Goal: Information Seeking & Learning: Stay updated

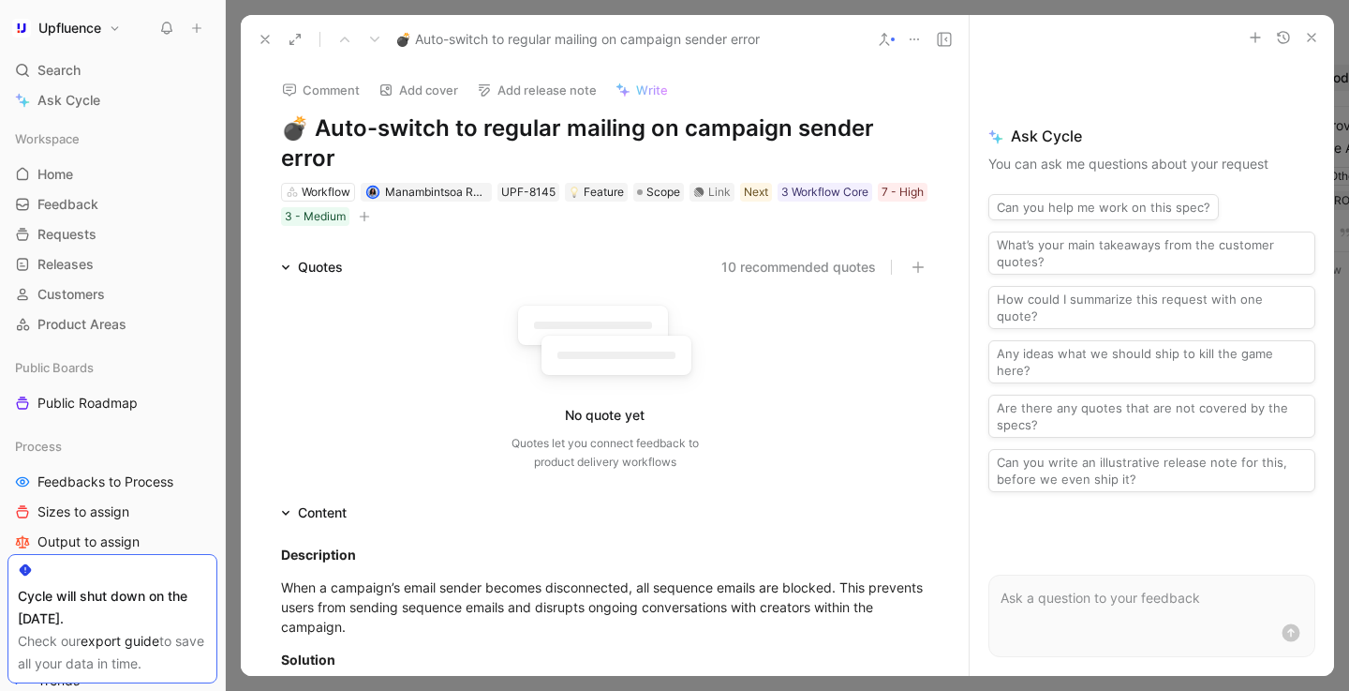
click at [287, 508] on icon at bounding box center [285, 512] width 9 height 9
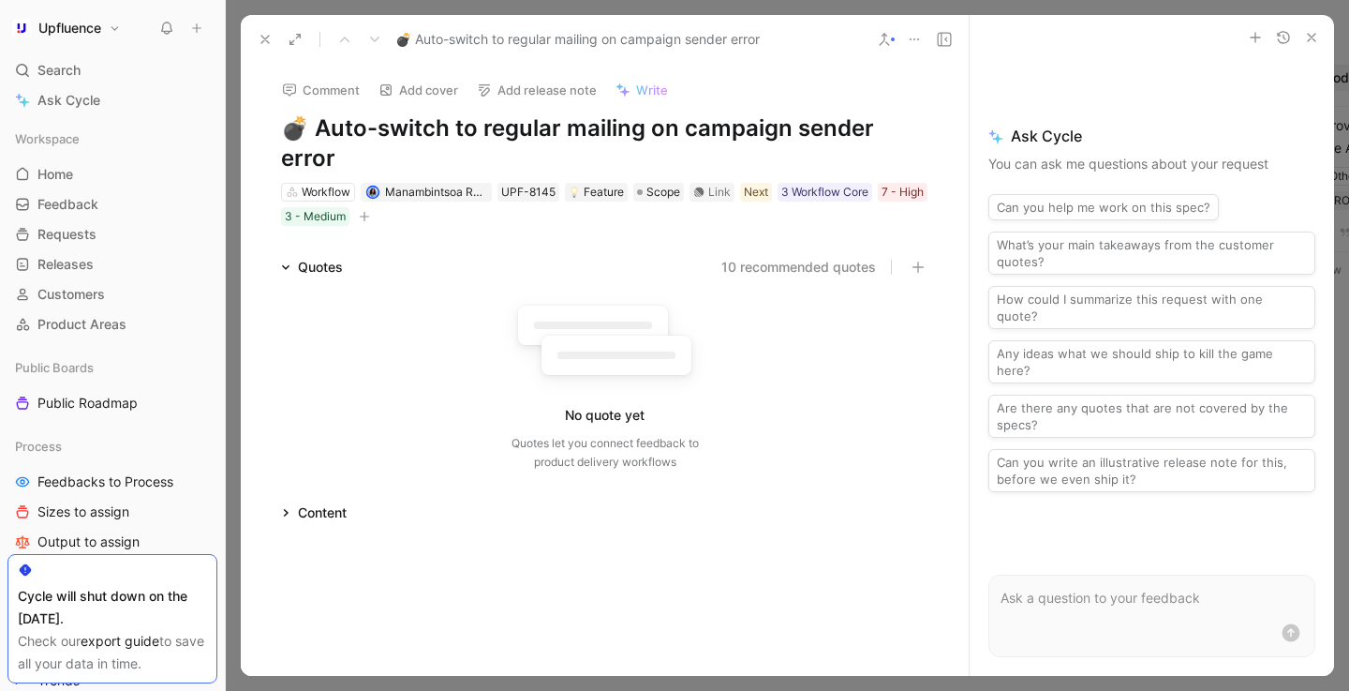
click at [282, 262] on icon at bounding box center [285, 266] width 9 height 9
click at [262, 43] on icon at bounding box center [265, 39] width 15 height 15
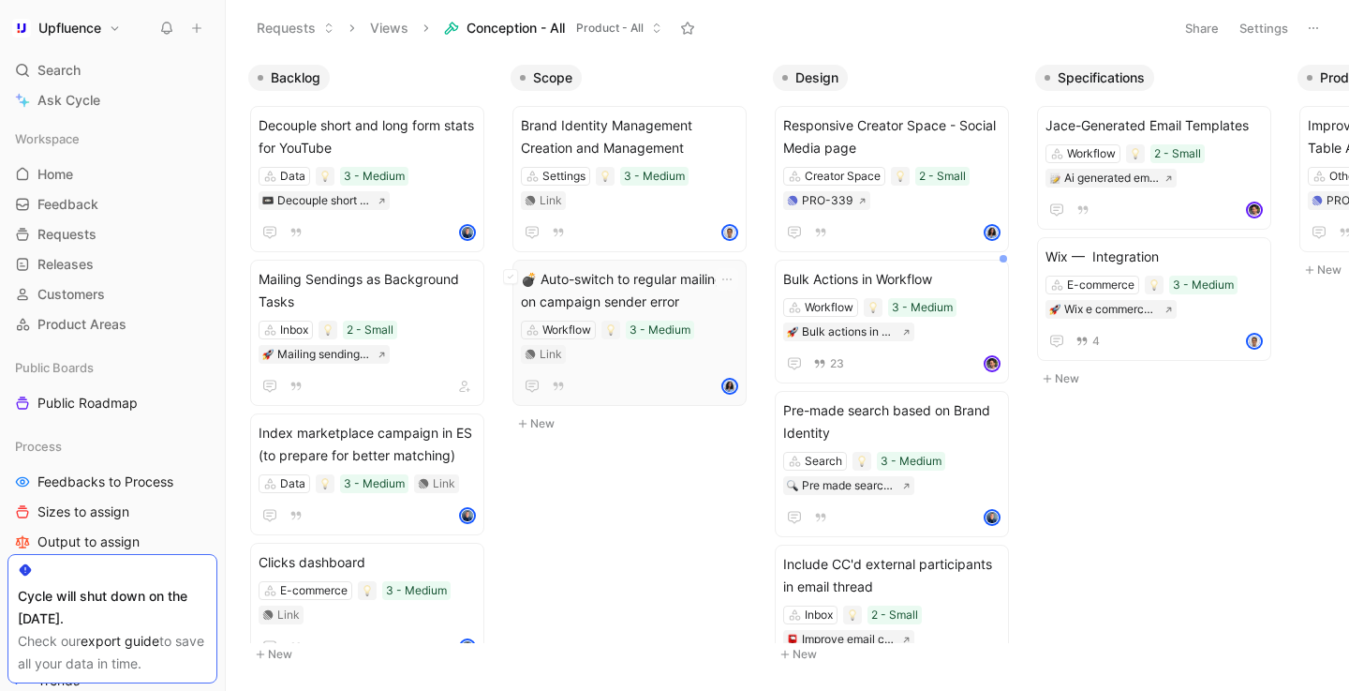
click at [697, 268] on span "💣 Auto-switch to regular mailing on campaign sender error" at bounding box center [629, 290] width 217 height 45
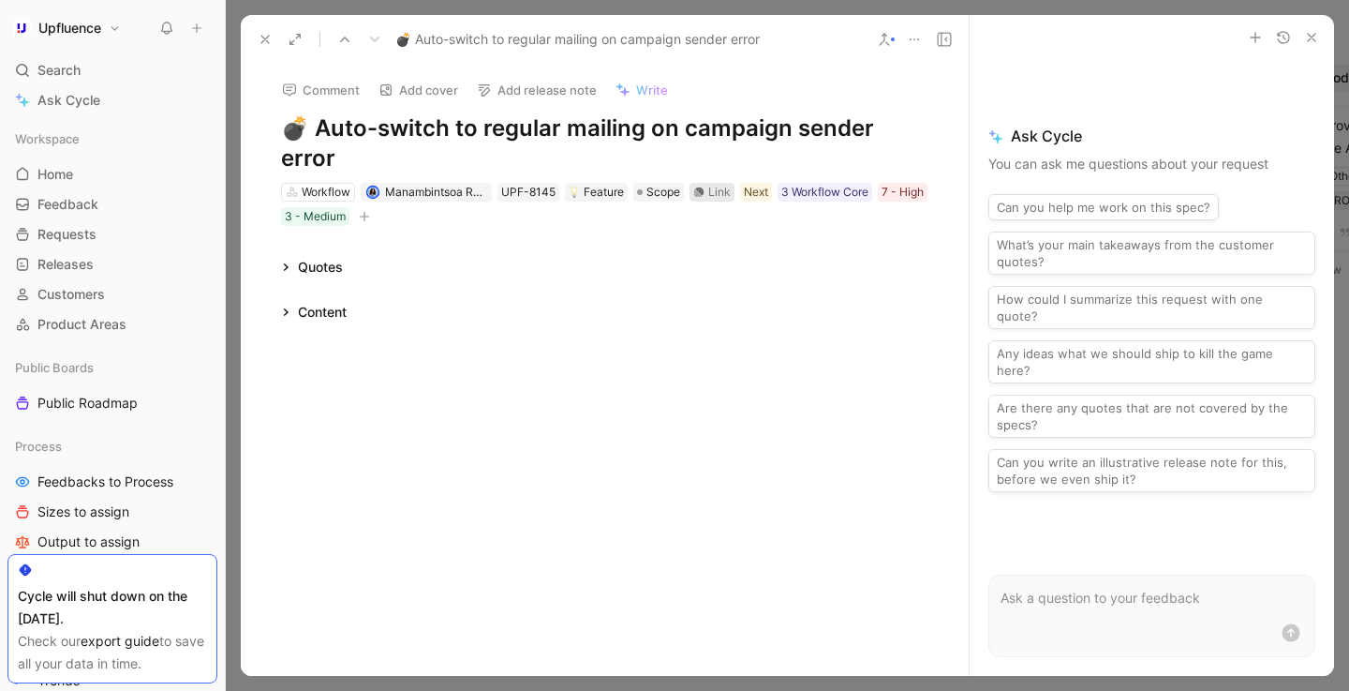
click at [724, 183] on div "Link" at bounding box center [719, 192] width 22 height 19
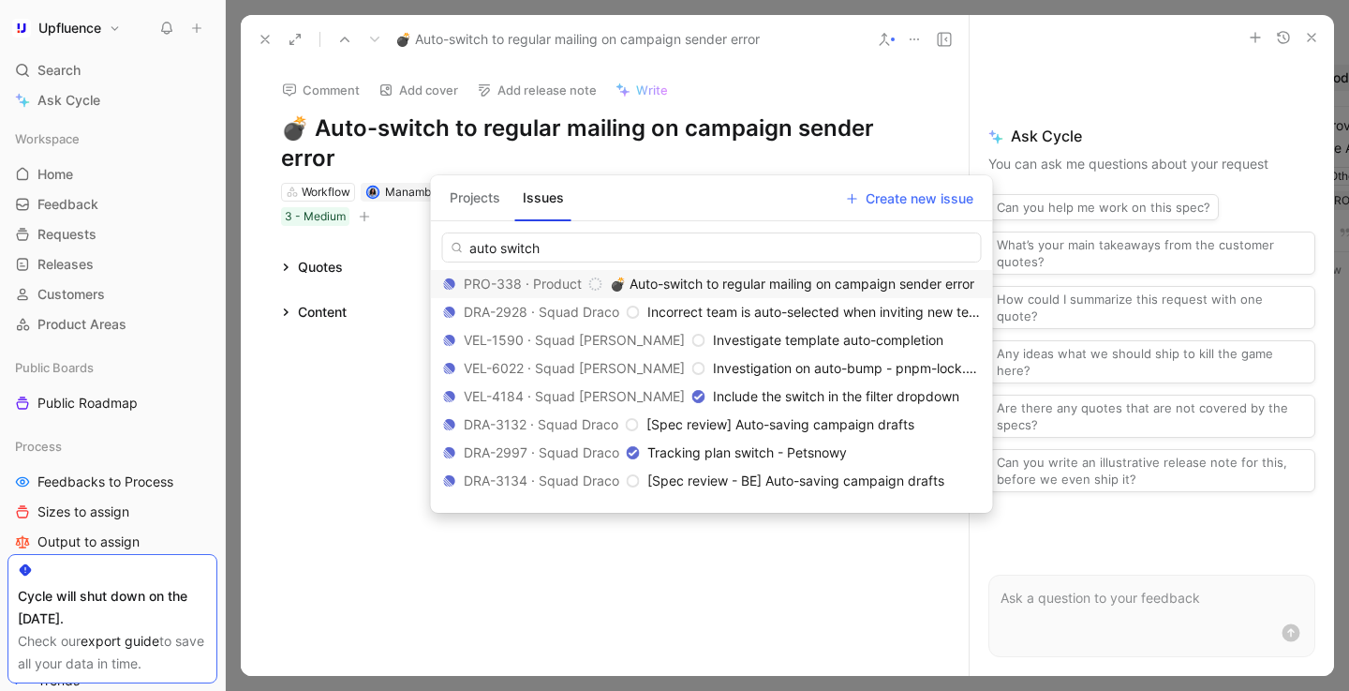
type input "auto switch"
click at [688, 280] on span "💣 Auto-switch to regular mailing on campaign sender error" at bounding box center [792, 284] width 365 height 16
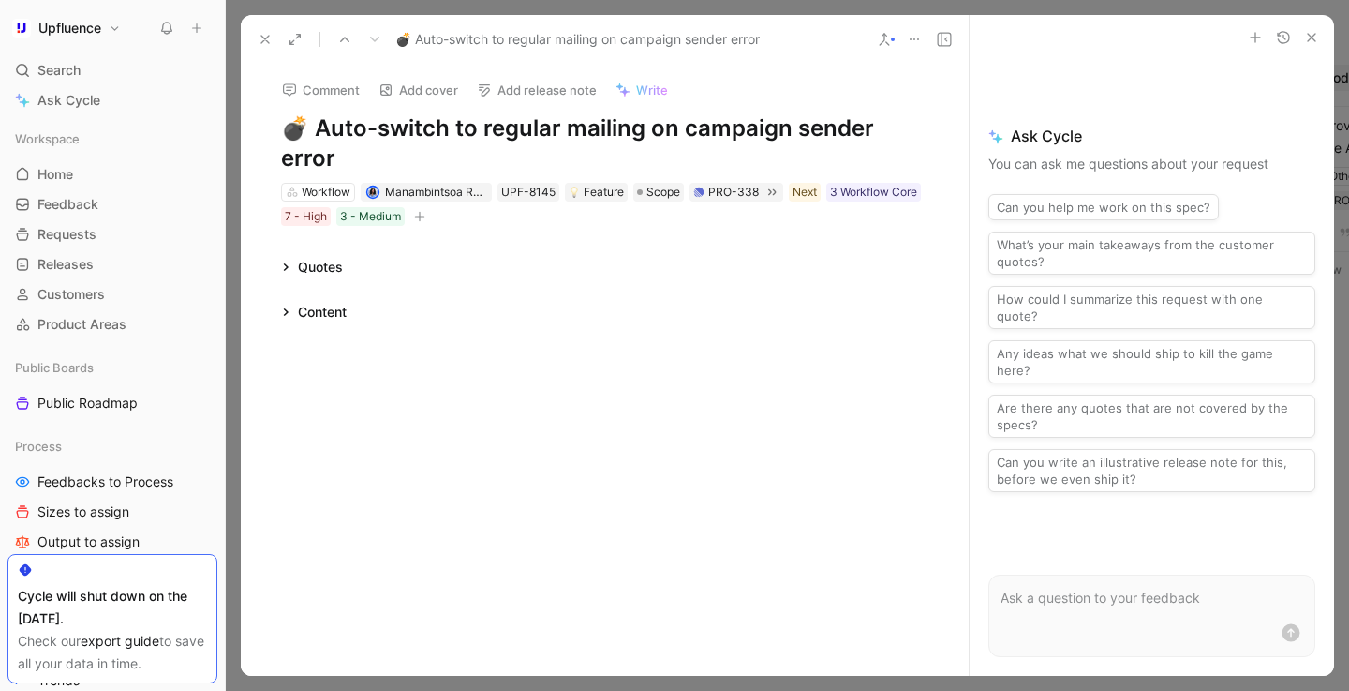
click at [261, 44] on icon at bounding box center [265, 39] width 15 height 15
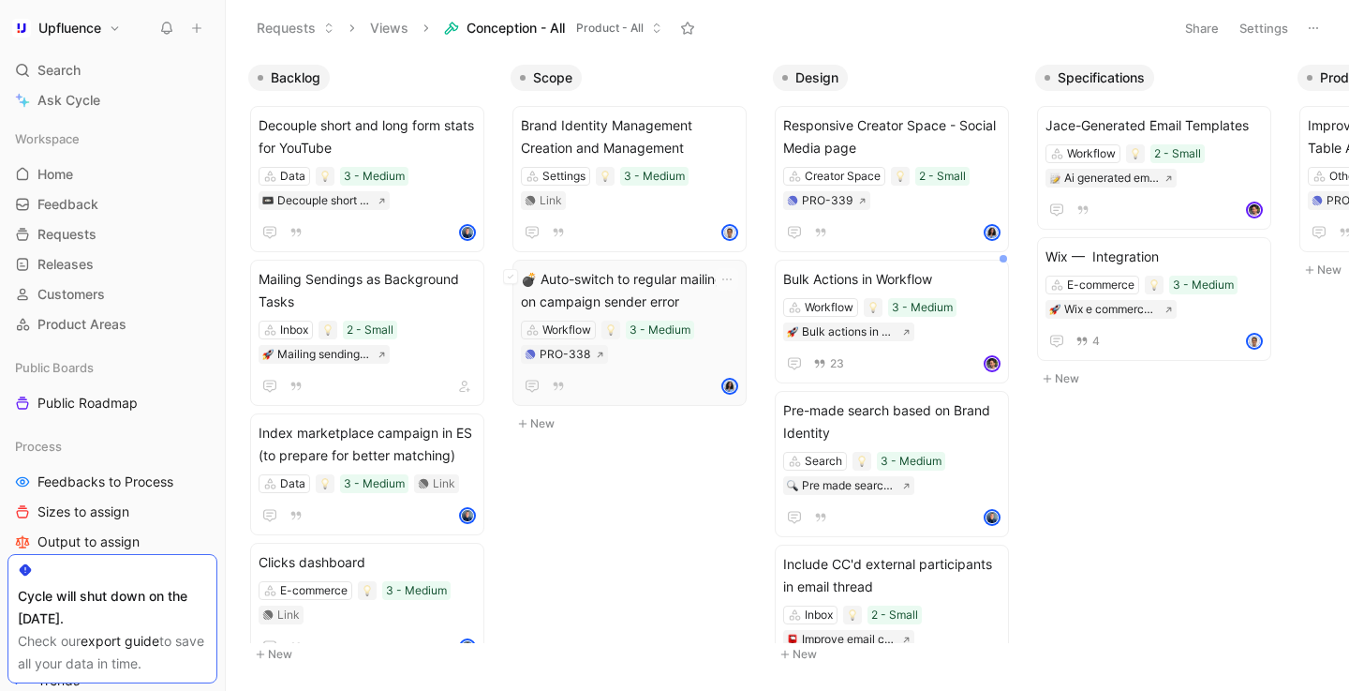
click at [640, 268] on span "💣 Auto-switch to regular mailing on campaign sender error" at bounding box center [629, 290] width 217 height 45
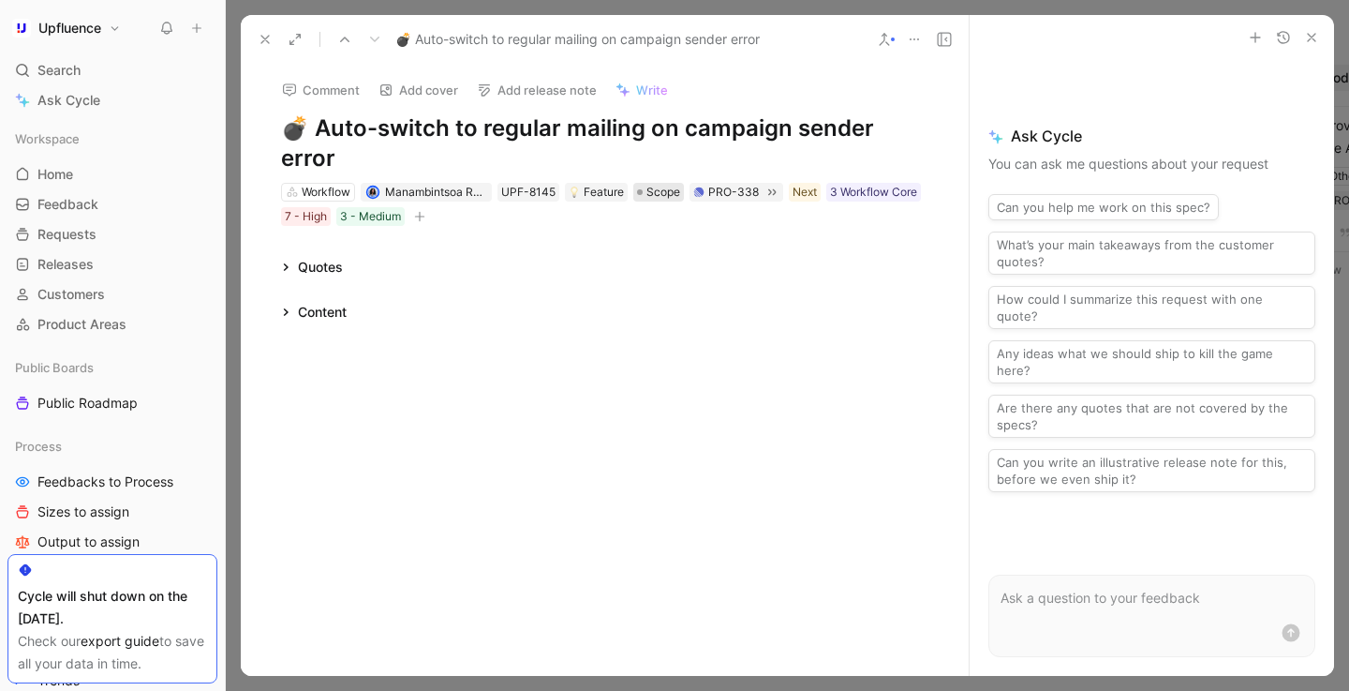
click at [664, 183] on span "Scope" at bounding box center [664, 192] width 34 height 19
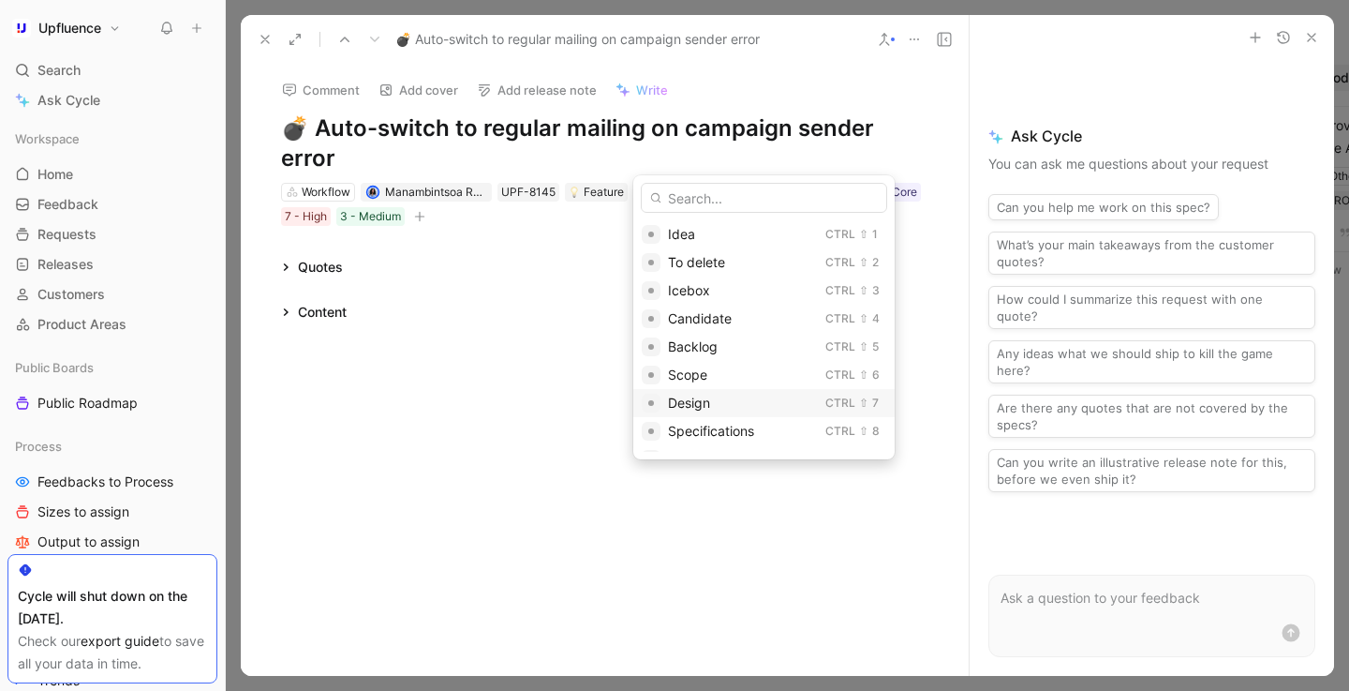
click at [697, 402] on span "Design" at bounding box center [689, 403] width 42 height 16
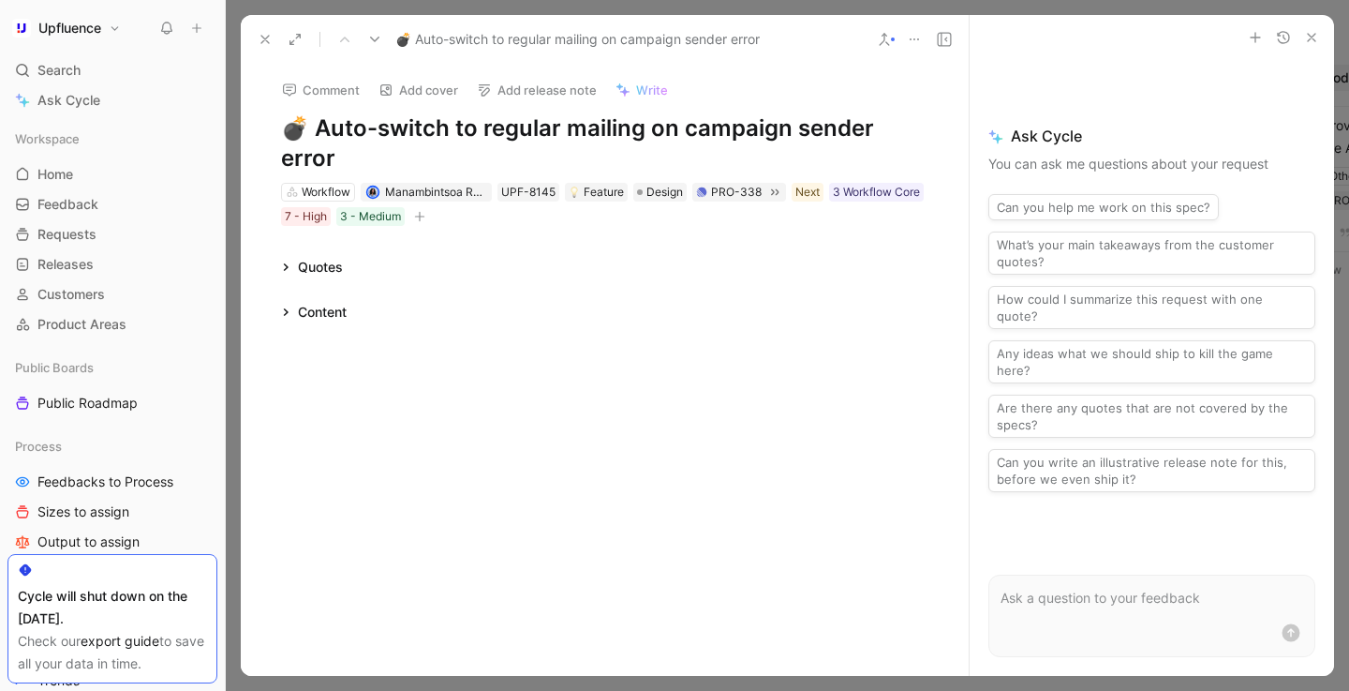
click at [264, 45] on icon at bounding box center [265, 39] width 15 height 15
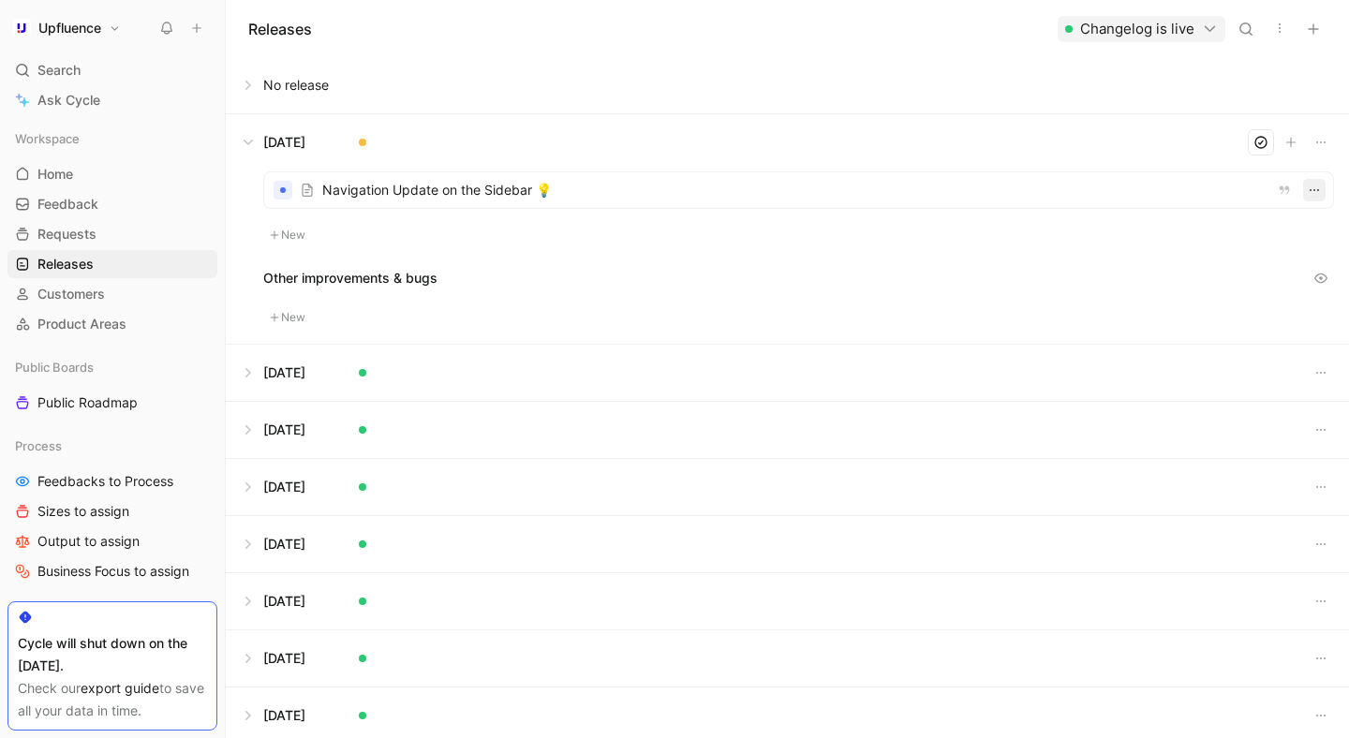
click at [1316, 188] on icon "button" at bounding box center [1314, 190] width 15 height 15
click at [1116, 254] on div "No release" at bounding box center [1091, 259] width 111 height 22
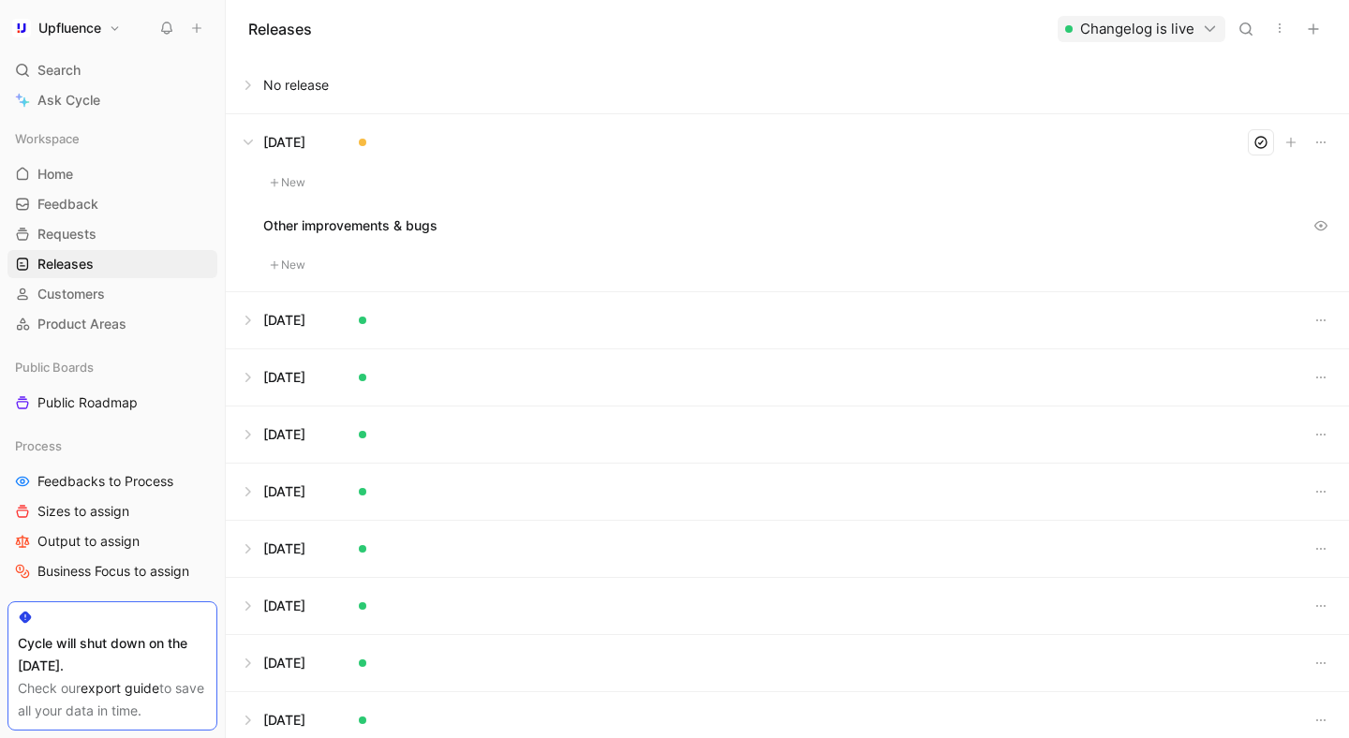
click at [633, 91] on button at bounding box center [788, 85] width 1122 height 56
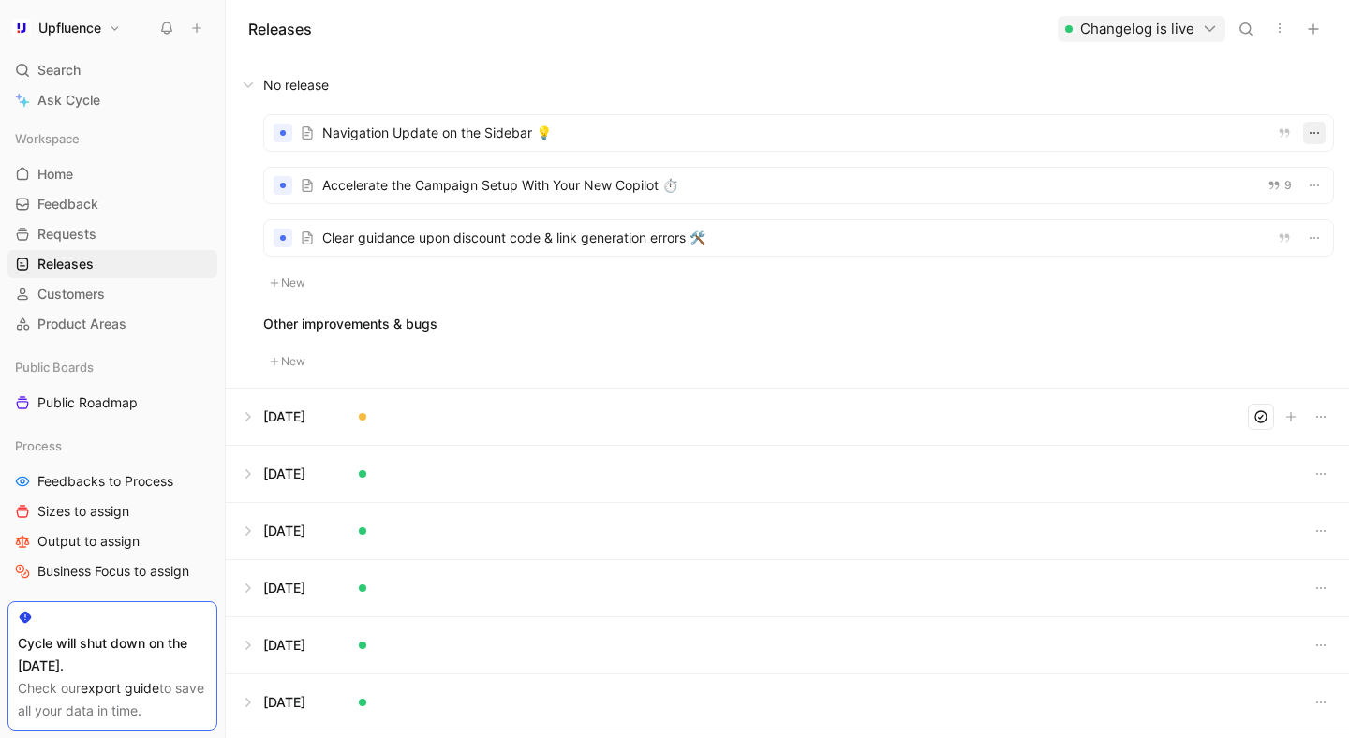
click at [1305, 132] on button "button" at bounding box center [1315, 133] width 22 height 22
click at [1094, 204] on div "Sep 30, 2025" at bounding box center [1072, 202] width 42 height 22
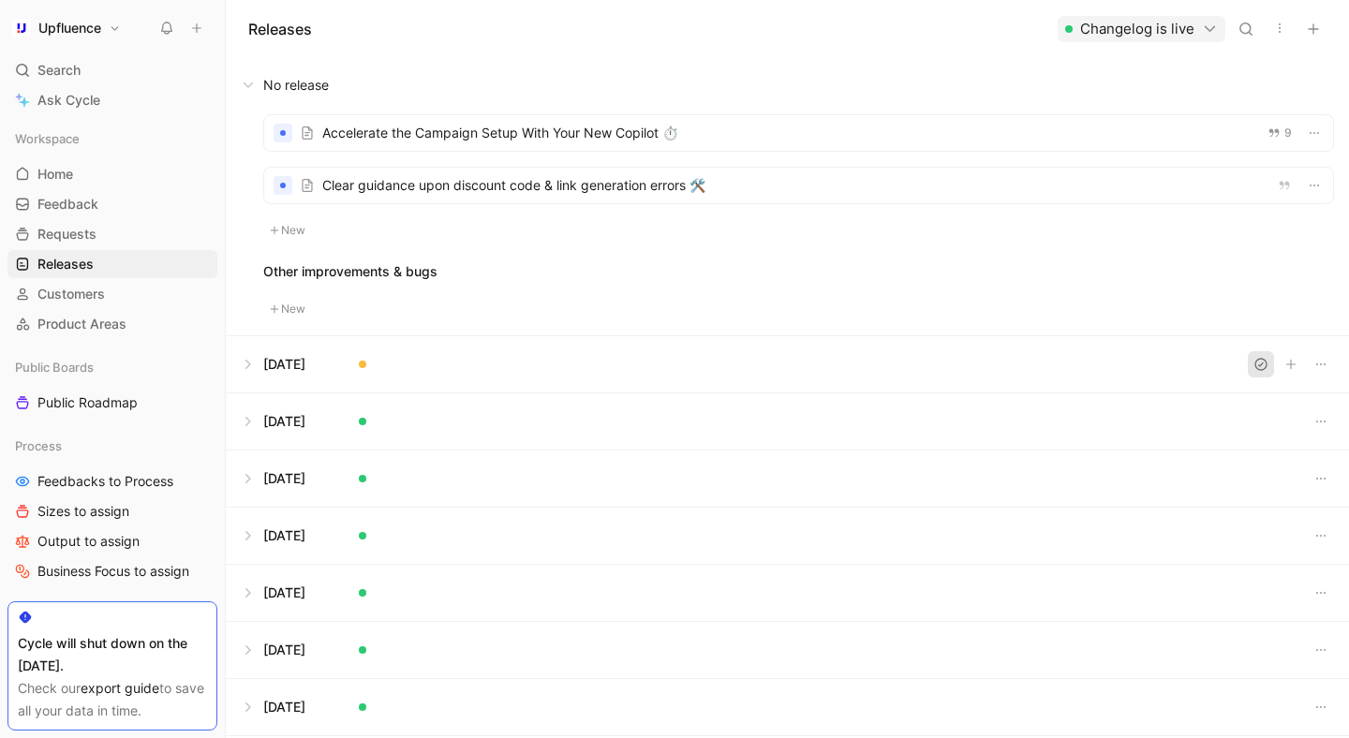
click at [1259, 365] on icon "button" at bounding box center [1261, 364] width 11 height 11
click at [247, 362] on button at bounding box center [788, 364] width 1122 height 56
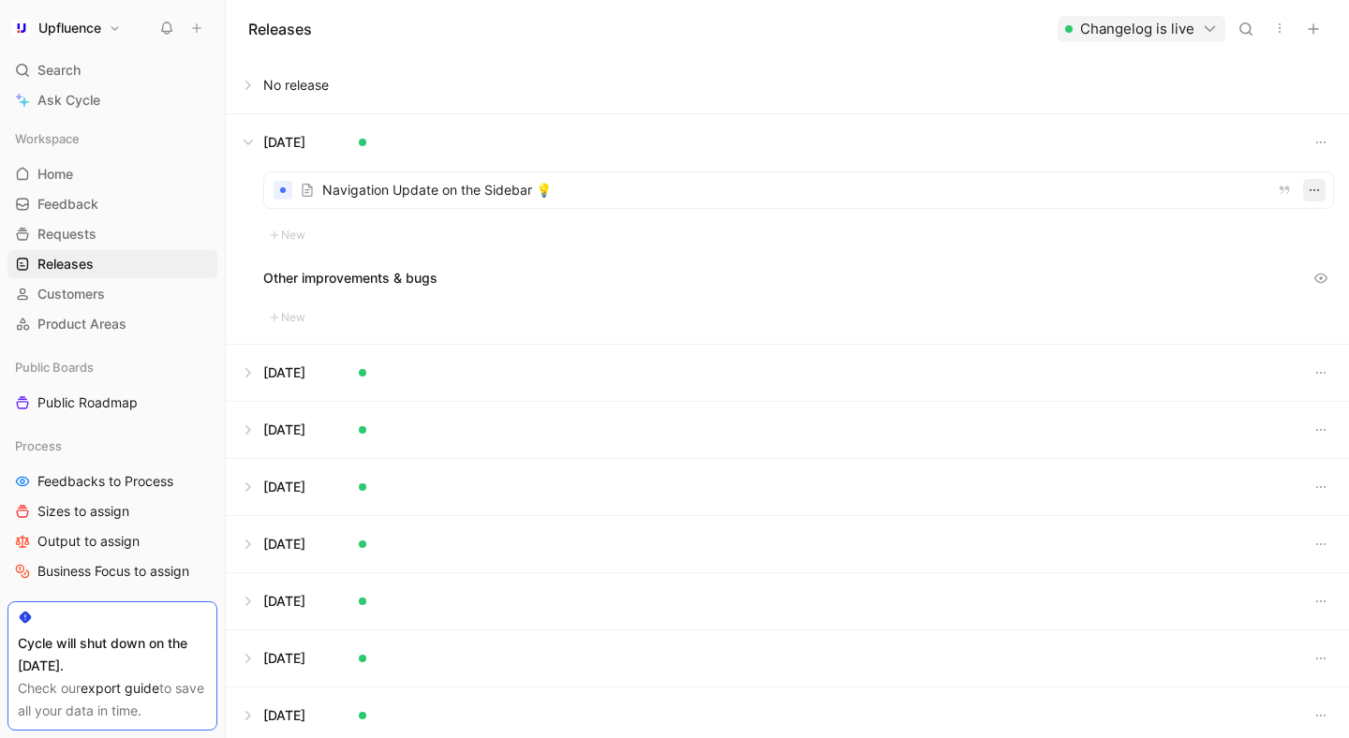
click at [1311, 193] on icon "button" at bounding box center [1314, 190] width 15 height 15
click at [1255, 323] on div "New" at bounding box center [798, 317] width 1071 height 22
click at [1059, 192] on div at bounding box center [798, 190] width 1069 height 36
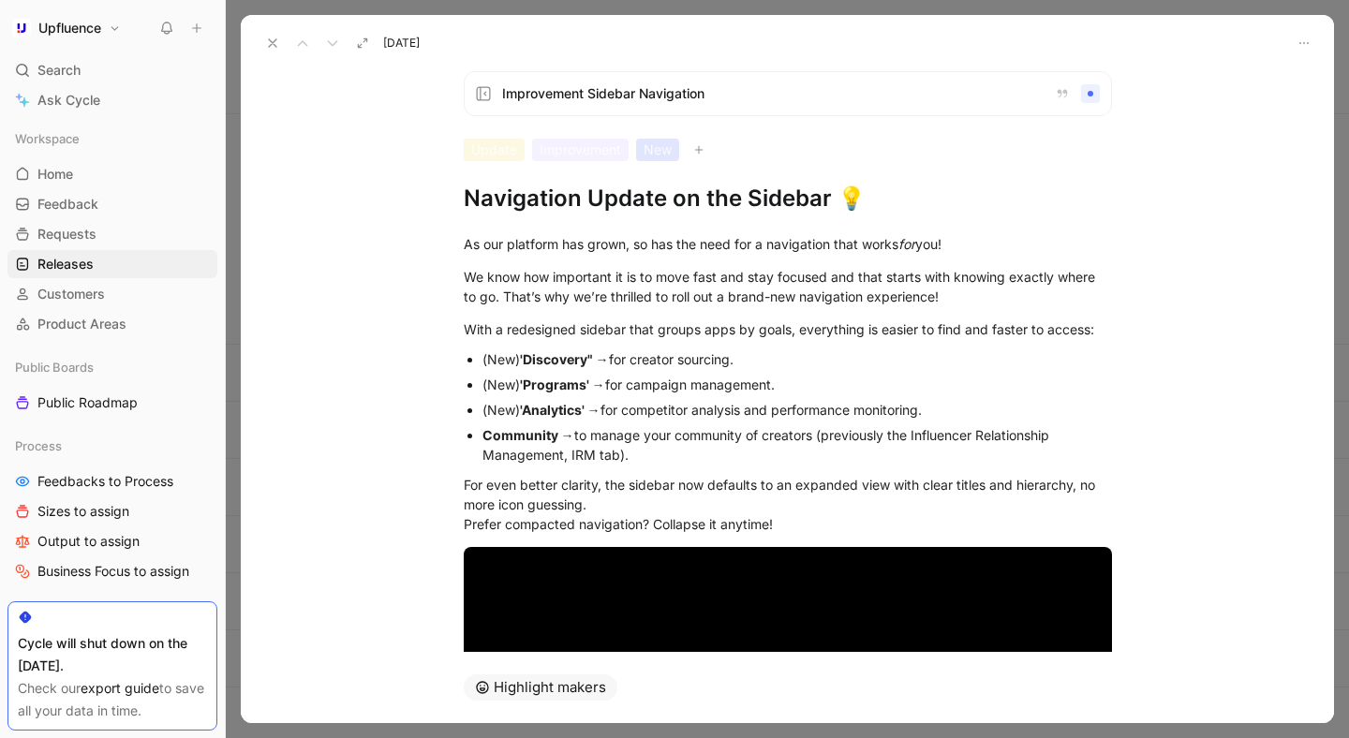
click at [276, 37] on icon at bounding box center [272, 43] width 15 height 15
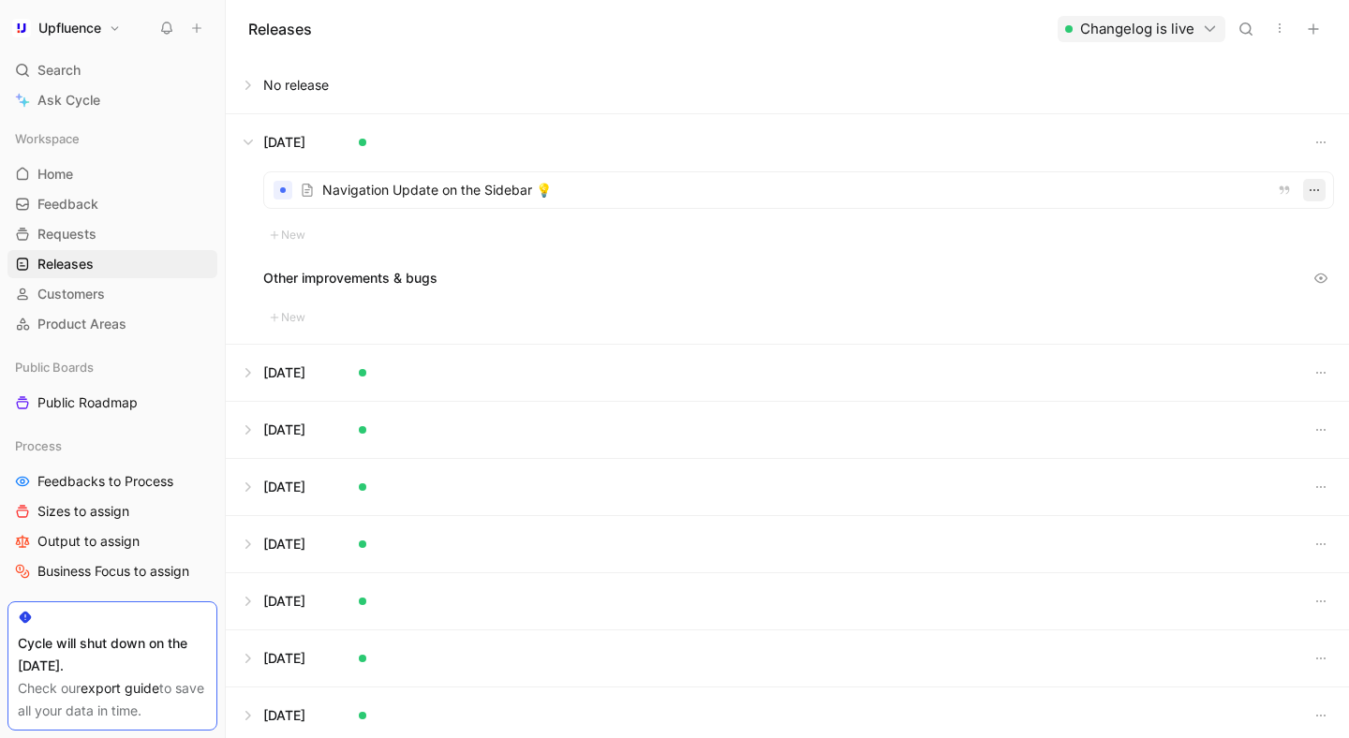
click at [1318, 193] on icon "button" at bounding box center [1314, 190] width 15 height 15
click at [1317, 197] on icon "button" at bounding box center [1314, 190] width 15 height 15
click at [1315, 192] on icon "button" at bounding box center [1314, 190] width 15 height 15
click at [1098, 197] on div at bounding box center [798, 190] width 1069 height 36
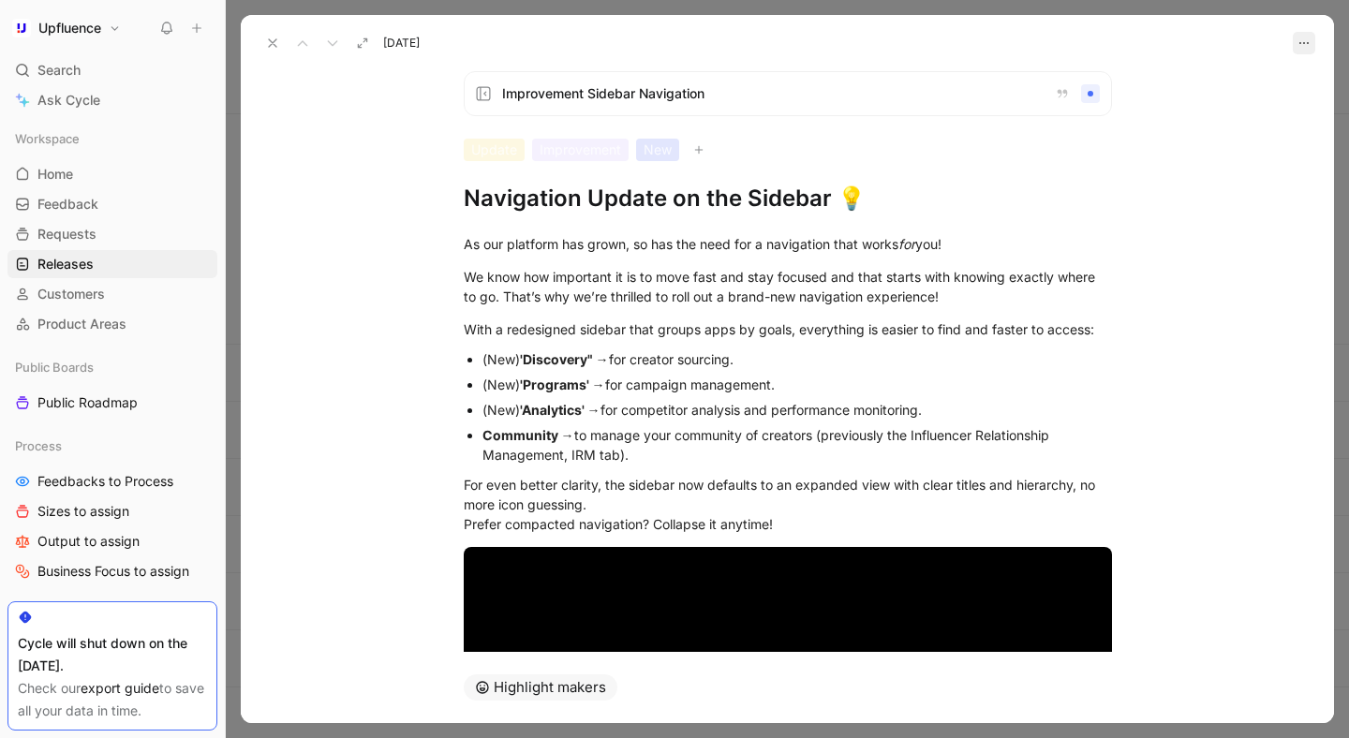
click at [1307, 46] on icon "button" at bounding box center [1304, 43] width 15 height 15
click at [1257, 119] on div "Open in Changelog" at bounding box center [1248, 111] width 118 height 22
click at [274, 49] on icon at bounding box center [272, 43] width 15 height 15
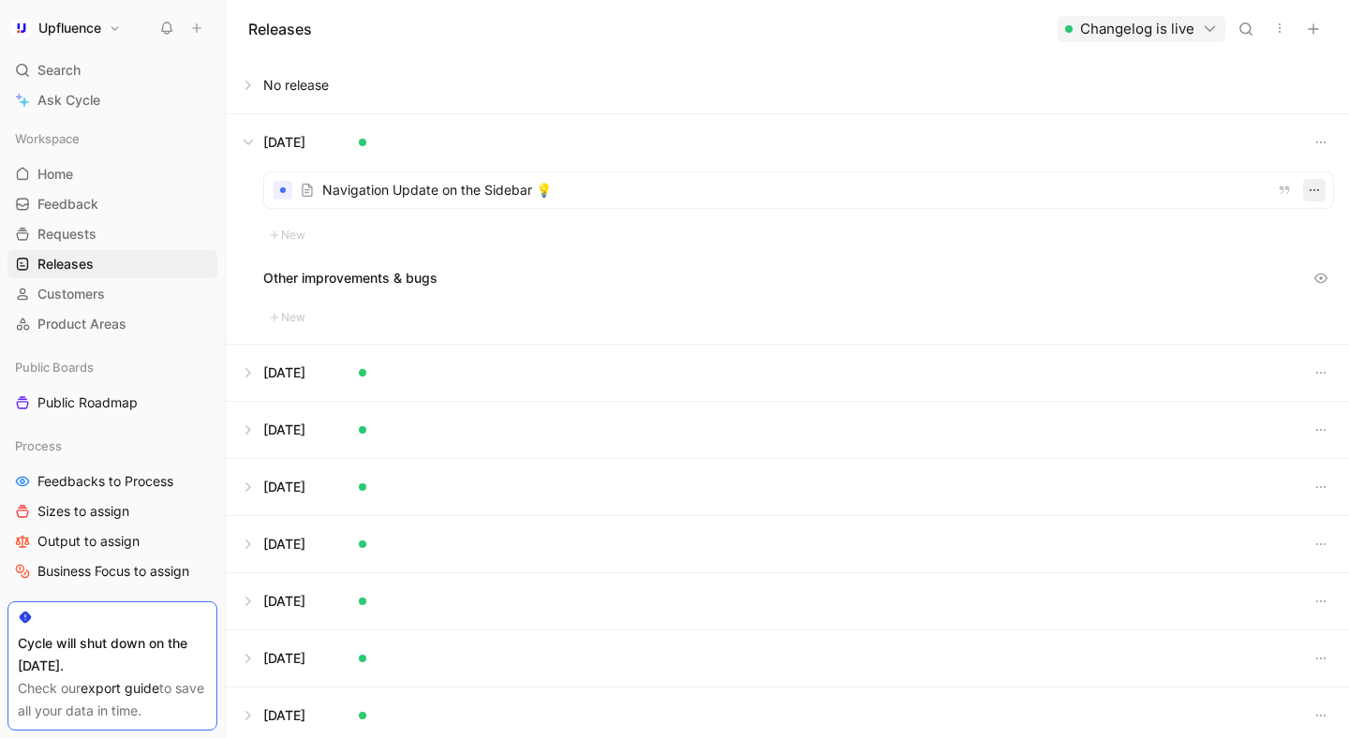
click at [1322, 194] on button "button" at bounding box center [1315, 190] width 22 height 22
click at [1323, 147] on icon "button" at bounding box center [1321, 142] width 15 height 15
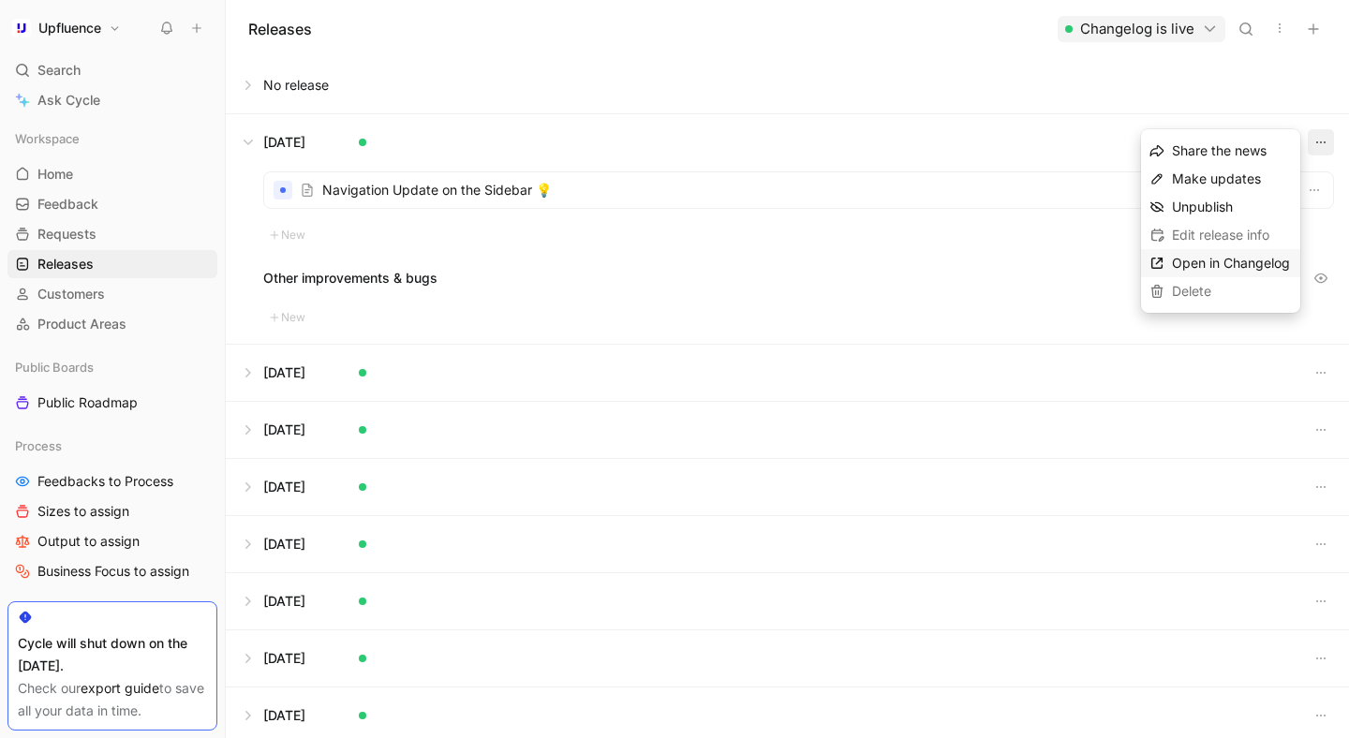
click at [1240, 261] on span "Open in Changelog" at bounding box center [1231, 263] width 118 height 16
